Goal: Information Seeking & Learning: Learn about a topic

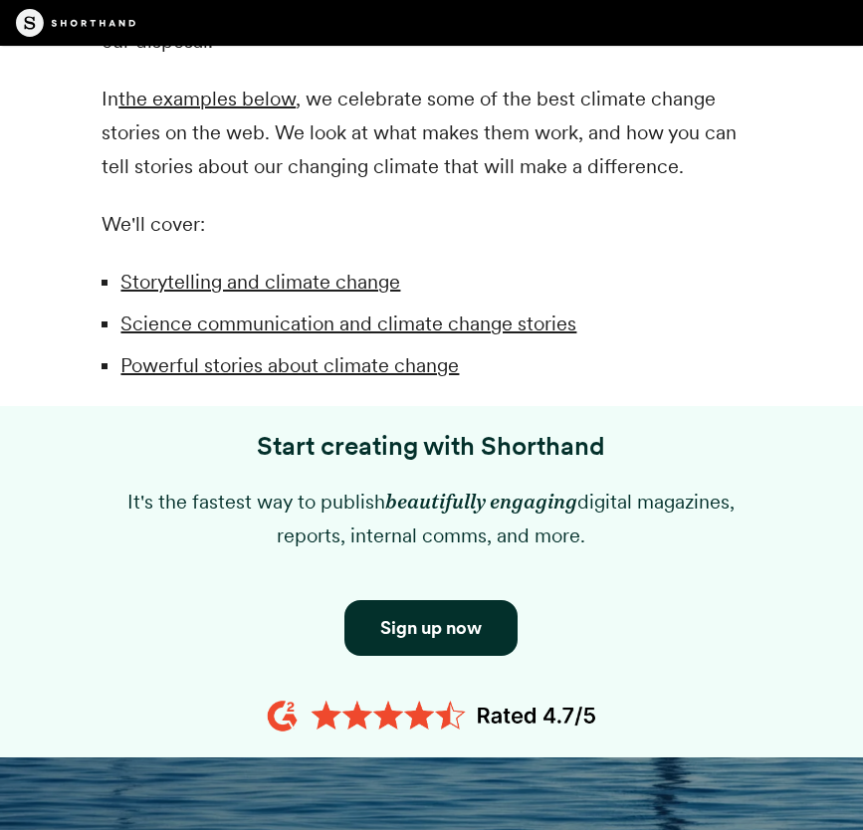
scroll to position [1294, 0]
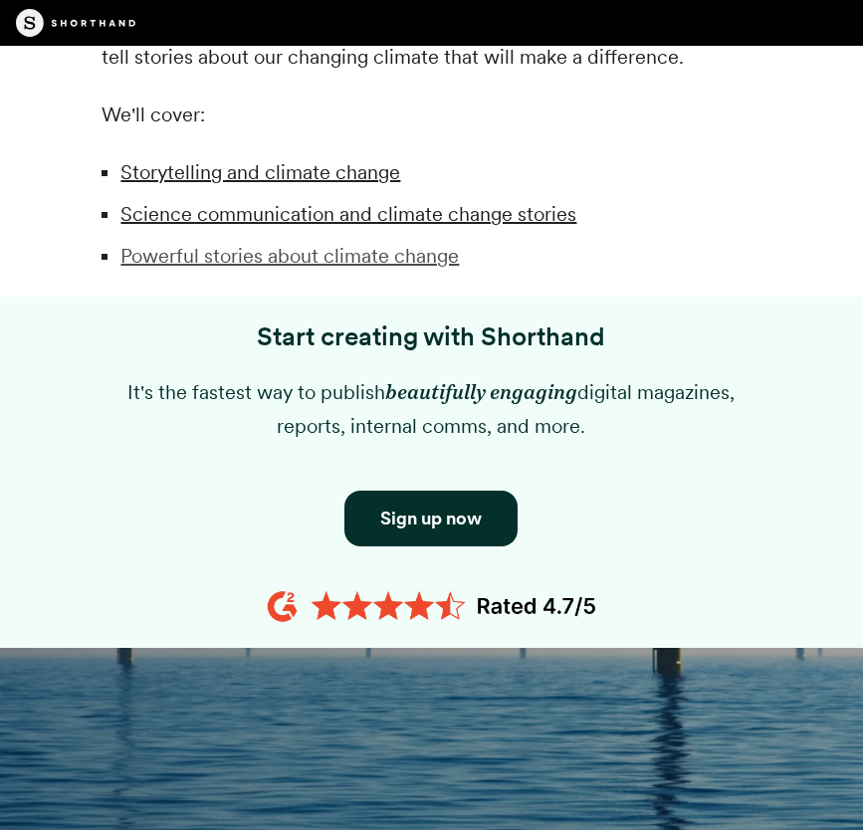
click at [349, 258] on link "Powerful stories about climate change" at bounding box center [289, 256] width 338 height 24
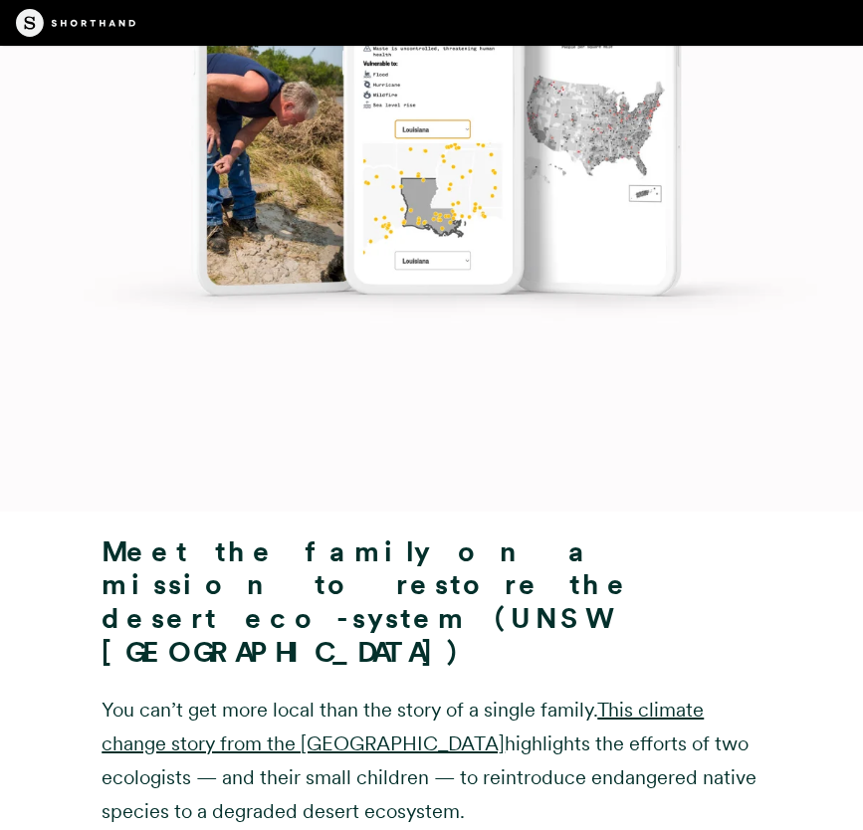
scroll to position [15290, 0]
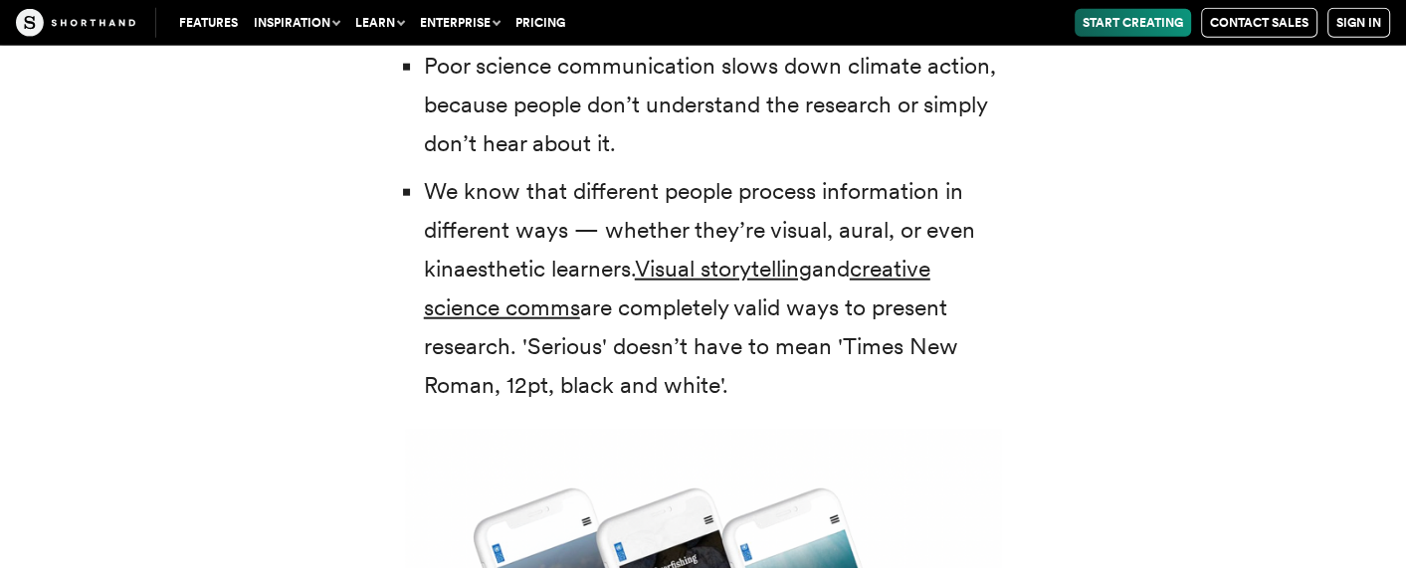
scroll to position [4678, 0]
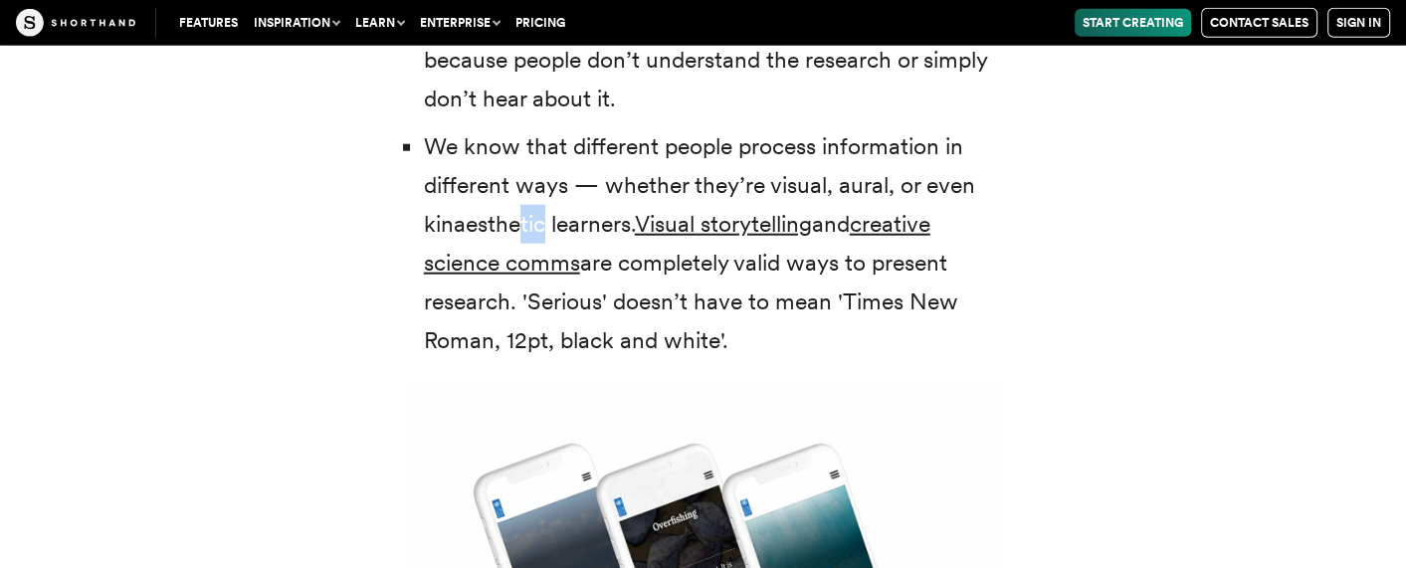
drag, startPoint x: 544, startPoint y: 183, endPoint x: 524, endPoint y: 182, distance: 20.9
click at [524, 182] on li "We know that different people process information in different ways — whether t…" at bounding box center [713, 244] width 578 height 234
drag, startPoint x: 629, startPoint y: 184, endPoint x: 415, endPoint y: 184, distance: 214.0
click at [415, 184] on ul "Most scientific research is ultimately funded by the public. So it should be ac…" at bounding box center [703, 138] width 597 height 444
copy li "kinaesthetic learners"
